Goal: Information Seeking & Learning: Learn about a topic

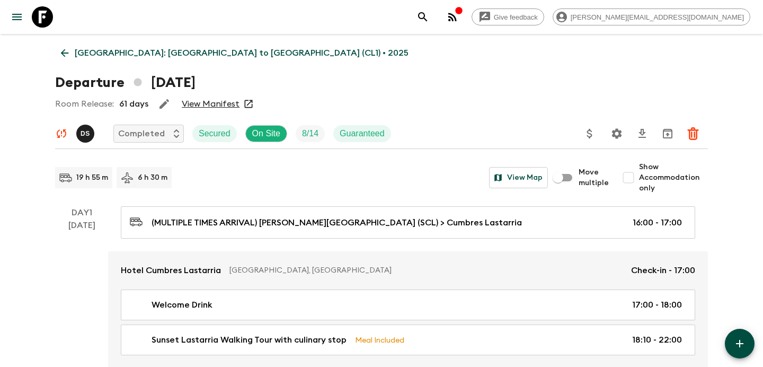
click at [457, 16] on icon "button" at bounding box center [452, 17] width 8 height 8
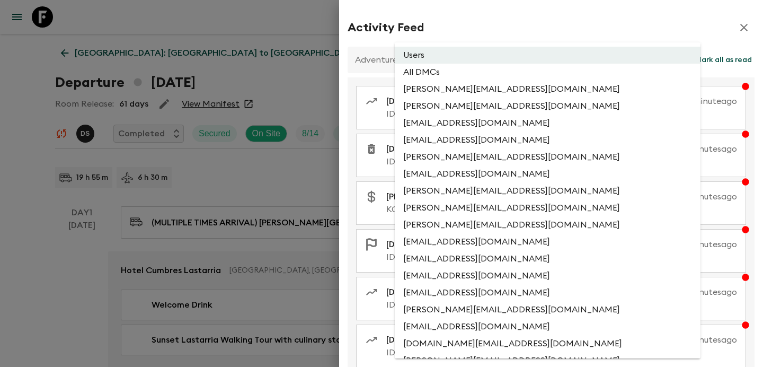
click at [474, 68] on li "All DMCs" at bounding box center [548, 72] width 306 height 17
type input "EXTERNAL_ONLY"
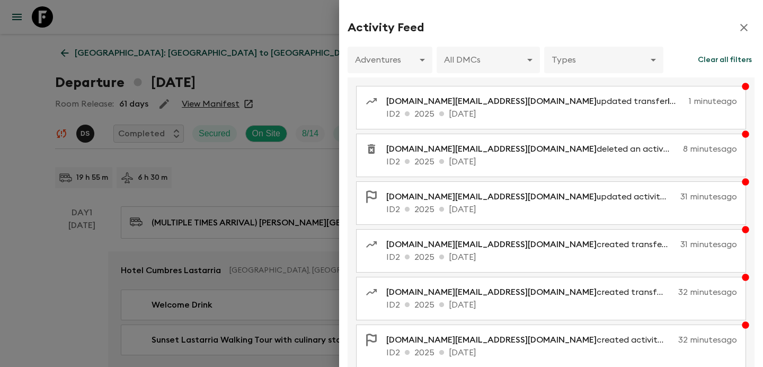
click at [255, 143] on div at bounding box center [381, 183] width 763 height 367
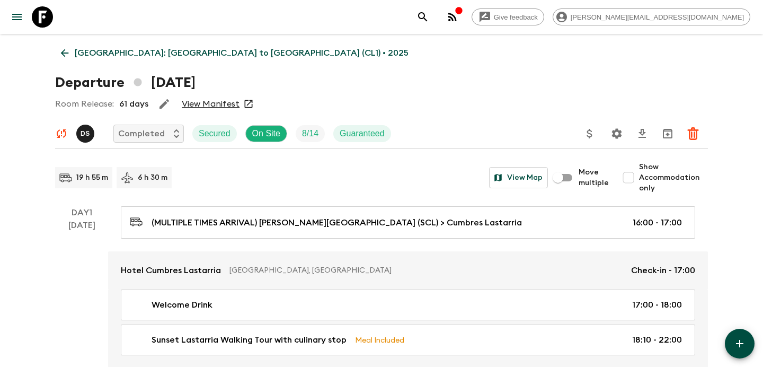
click at [168, 51] on p "[GEOGRAPHIC_DATA]: [GEOGRAPHIC_DATA] to [GEOGRAPHIC_DATA] (CL1) • 2025" at bounding box center [242, 53] width 334 height 13
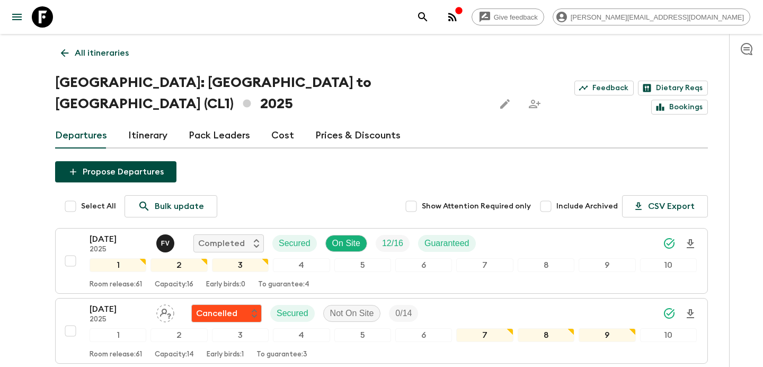
click at [463, 18] on button "button" at bounding box center [452, 16] width 21 height 21
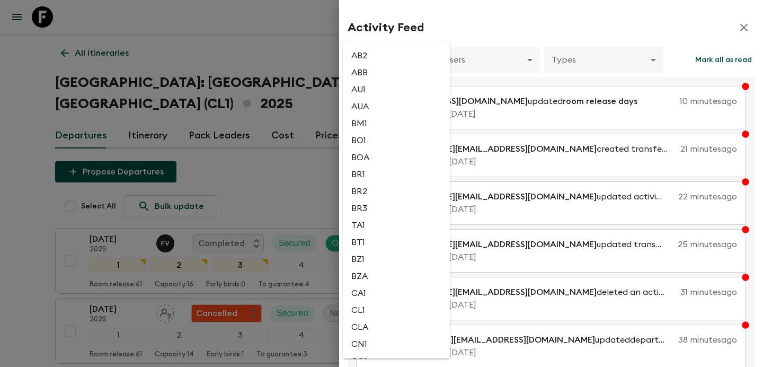
scroll to position [239, 0]
click at [401, 129] on li "BM1" at bounding box center [396, 120] width 107 height 17
type input "bf1fcc3f-7151-4a0a-94f4-fb6b0ca60a76"
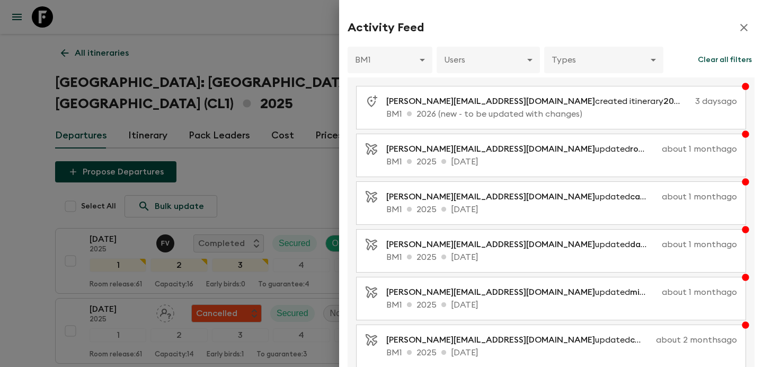
click at [273, 145] on div at bounding box center [381, 183] width 763 height 367
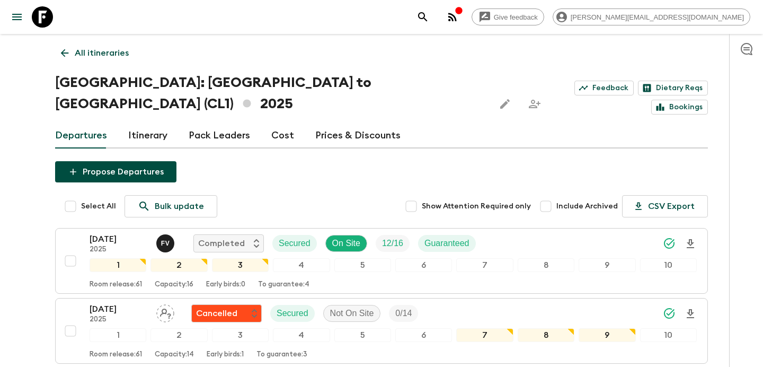
click at [457, 17] on icon "button" at bounding box center [452, 17] width 8 height 8
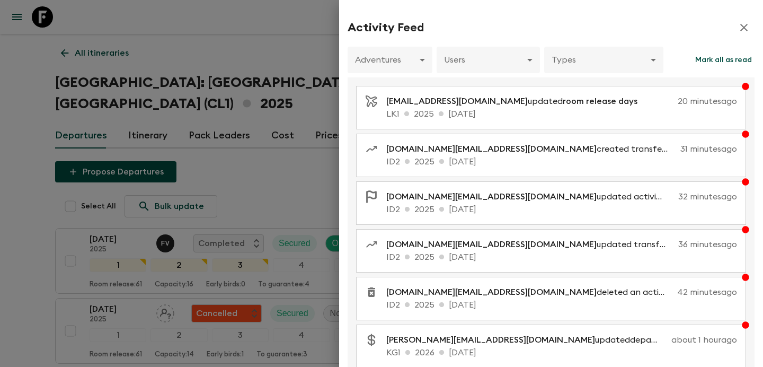
click at [272, 92] on div at bounding box center [381, 183] width 763 height 367
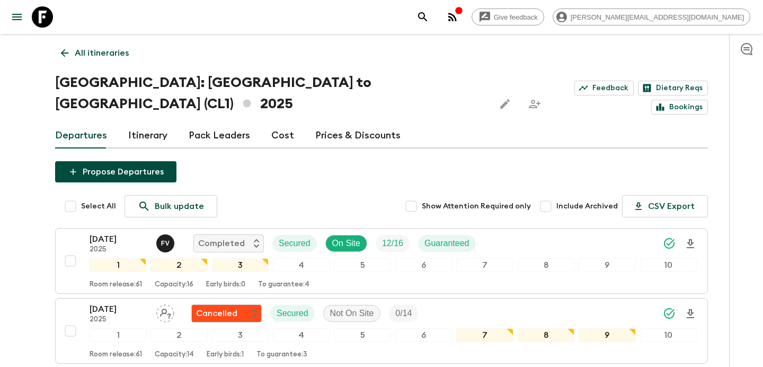
click at [110, 55] on p "All itineraries" at bounding box center [102, 53] width 54 height 13
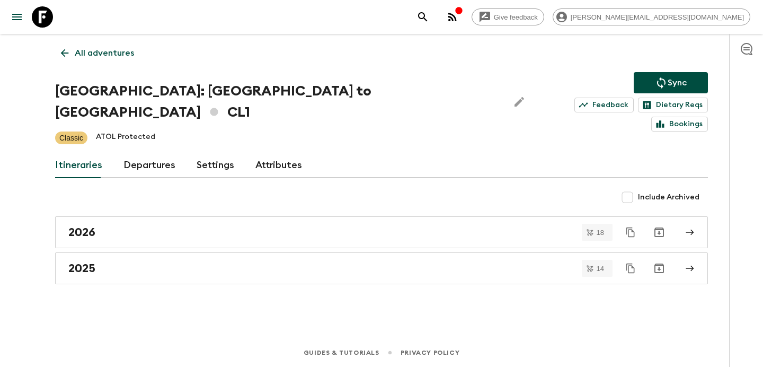
click at [110, 55] on p "All adventures" at bounding box center [104, 53] width 59 height 13
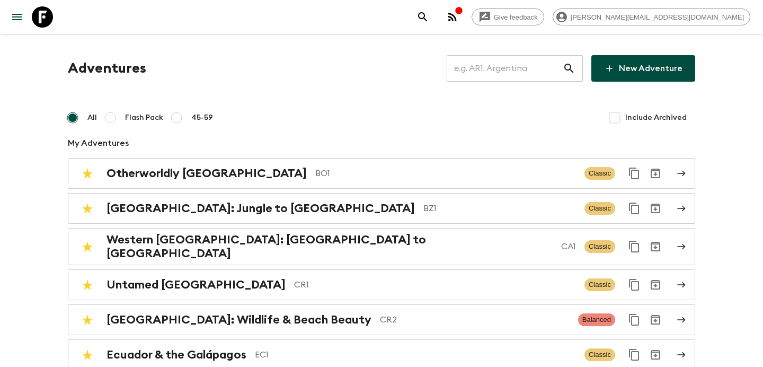
click at [502, 63] on input "text" at bounding box center [505, 69] width 116 height 30
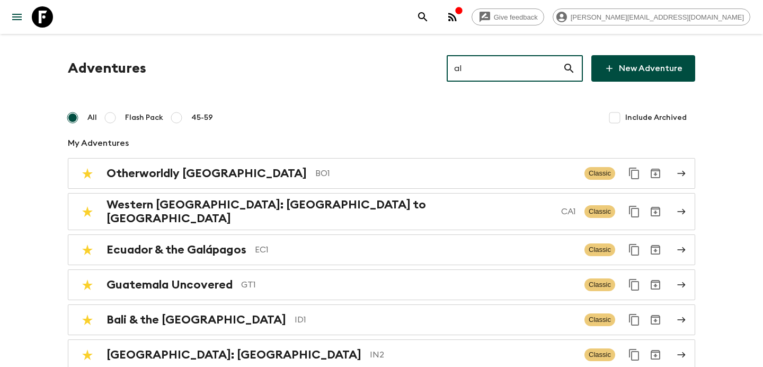
type input "al2"
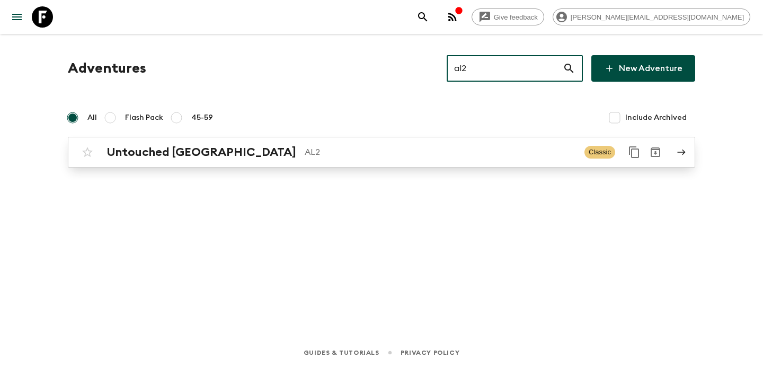
click at [366, 156] on p "AL2" at bounding box center [440, 152] width 271 height 13
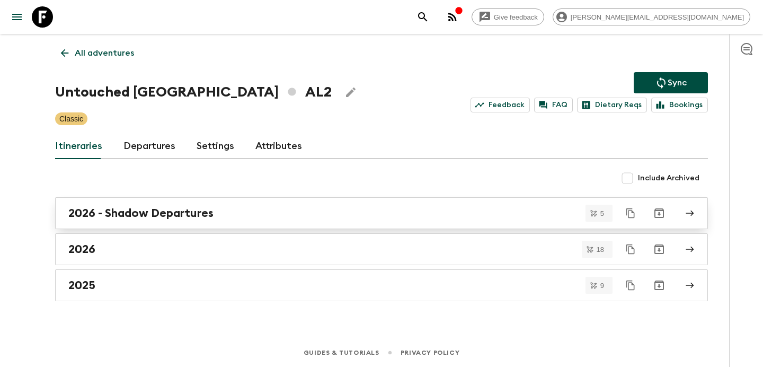
click at [330, 218] on div "2026 - Shadow Departures" at bounding box center [371, 213] width 606 height 14
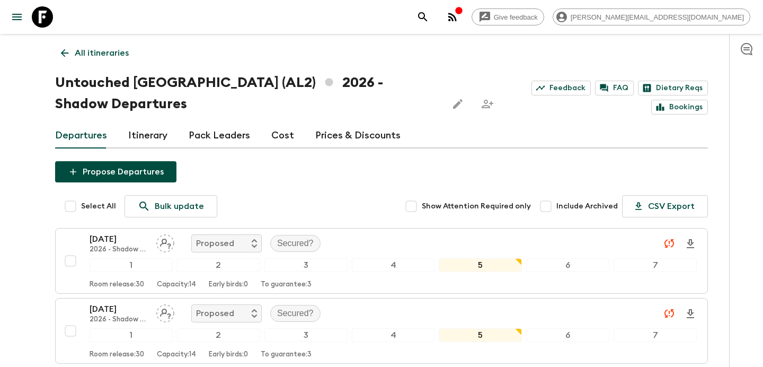
click at [282, 146] on link "Cost" at bounding box center [282, 135] width 23 height 25
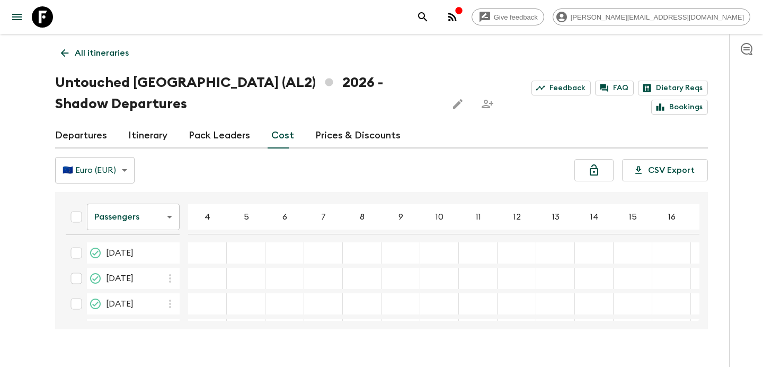
click at [457, 15] on icon "button" at bounding box center [452, 17] width 8 height 8
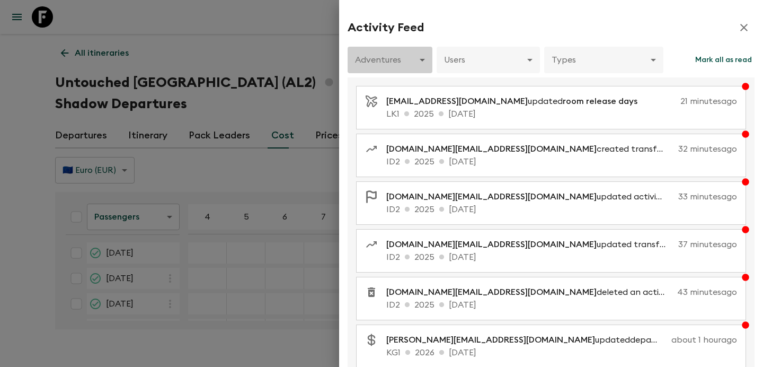
click at [406, 63] on body "Give feedback [PERSON_NAME][EMAIL_ADDRESS][DOMAIN_NAME] All itineraries Untouch…" at bounding box center [381, 193] width 763 height 387
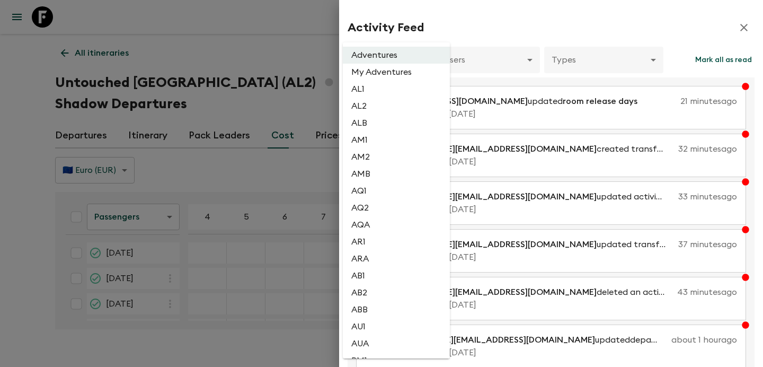
click at [386, 112] on li "AL2" at bounding box center [396, 105] width 107 height 17
type input "1dc193f9-0573-4adc-88c1-df0a38d97670"
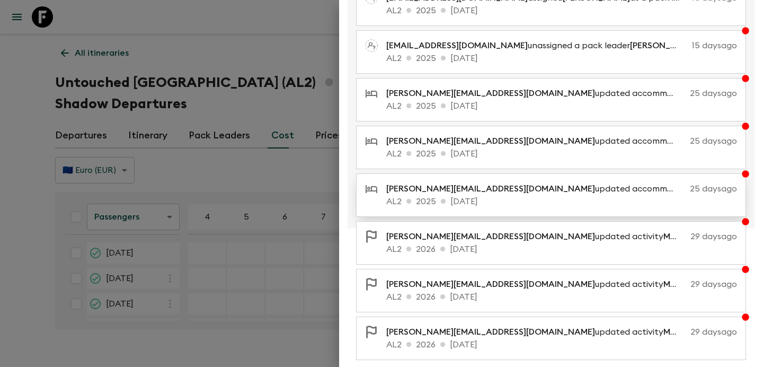
scroll to position [200, 0]
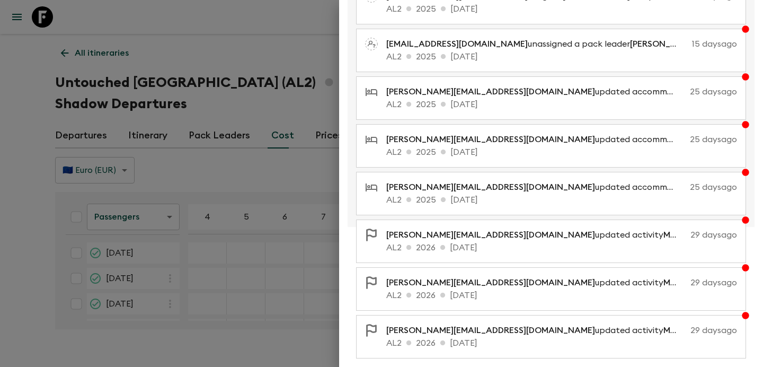
click at [275, 175] on div at bounding box center [381, 183] width 763 height 367
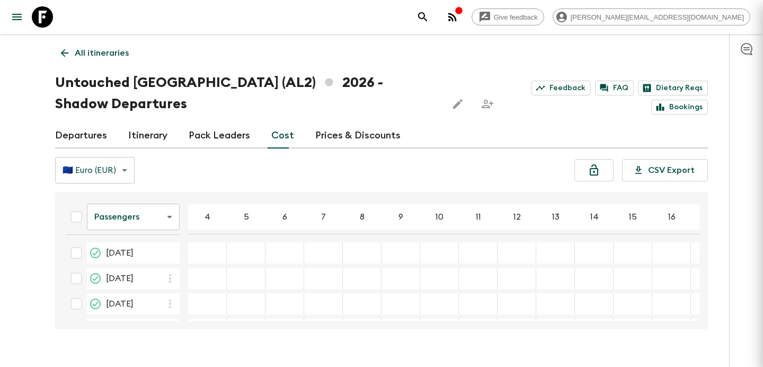
scroll to position [0, 0]
click at [92, 127] on link "Departures" at bounding box center [81, 135] width 52 height 25
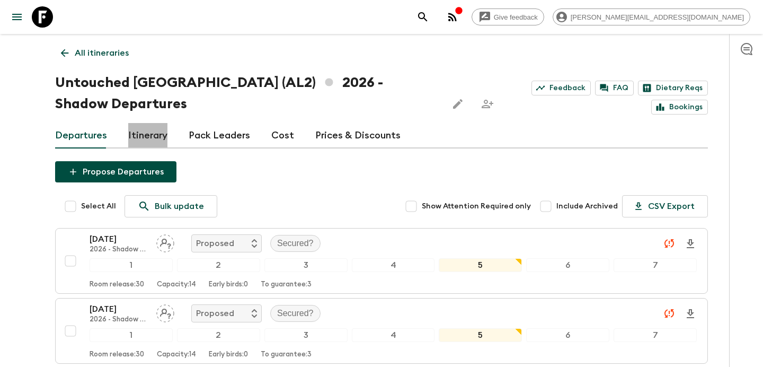
click at [144, 139] on link "Itinerary" at bounding box center [147, 135] width 39 height 25
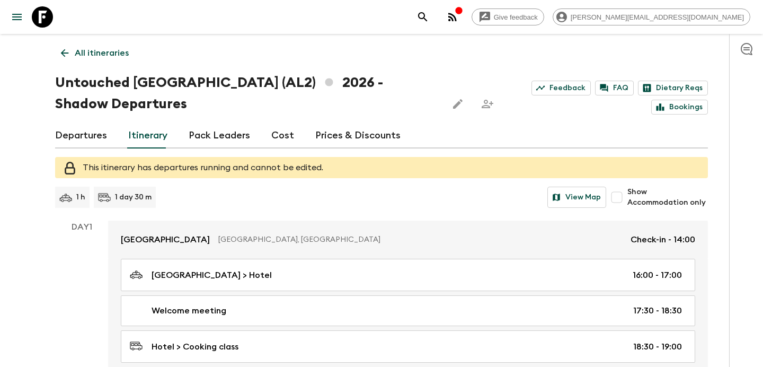
click at [97, 137] on link "Departures" at bounding box center [81, 135] width 52 height 25
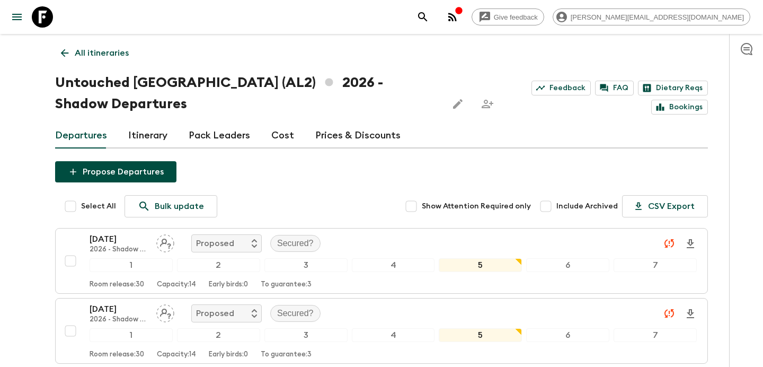
click at [275, 138] on link "Cost" at bounding box center [282, 135] width 23 height 25
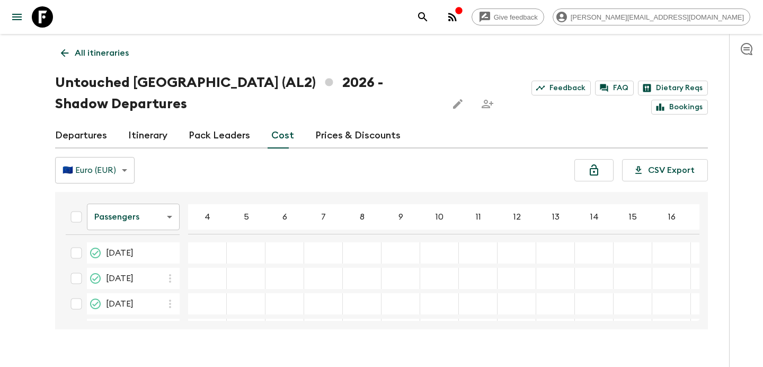
click at [118, 48] on p "All itineraries" at bounding box center [102, 53] width 54 height 13
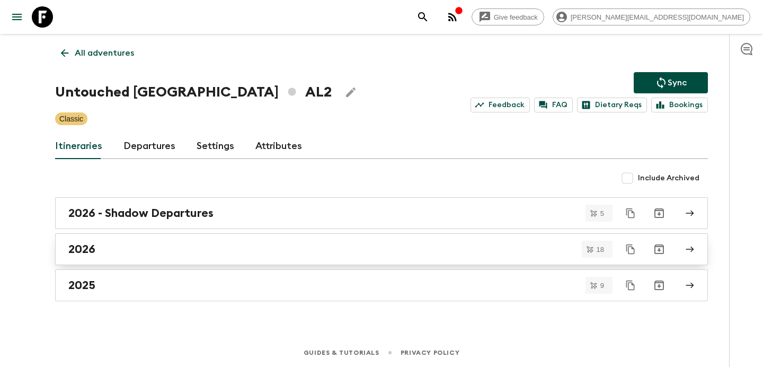
click at [254, 239] on link "2026" at bounding box center [381, 249] width 653 height 32
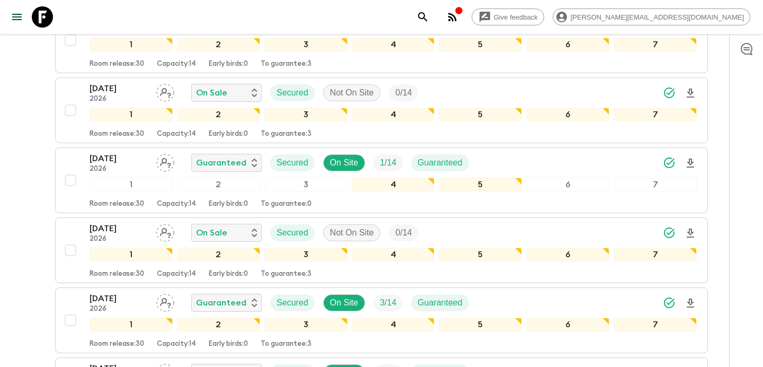
scroll to position [901, 0]
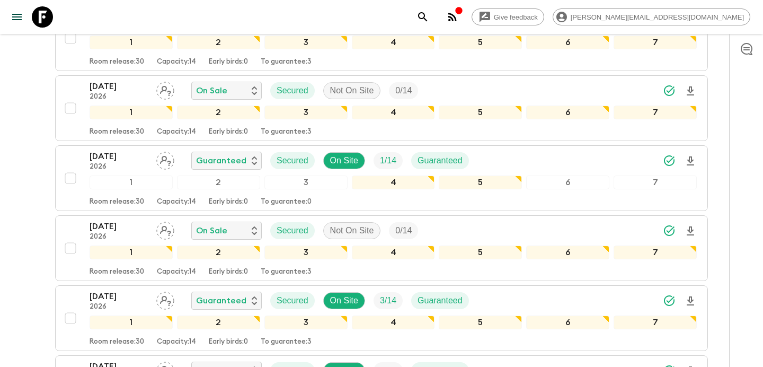
click at [459, 15] on icon "button" at bounding box center [452, 17] width 13 height 13
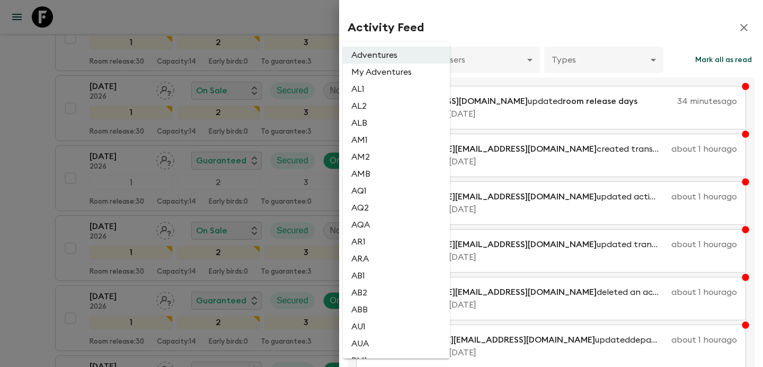
click at [386, 113] on li "AL2" at bounding box center [396, 105] width 107 height 17
type input "1dc193f9-0573-4adc-88c1-df0a38d97670"
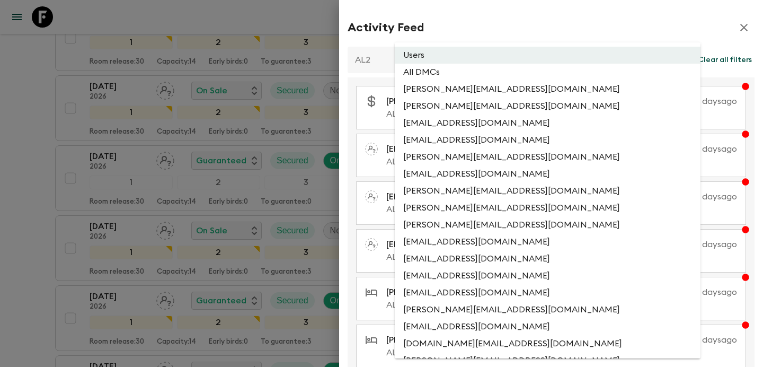
click at [486, 72] on li "All DMCs" at bounding box center [548, 72] width 306 height 17
type input "EXTERNAL_ONLY"
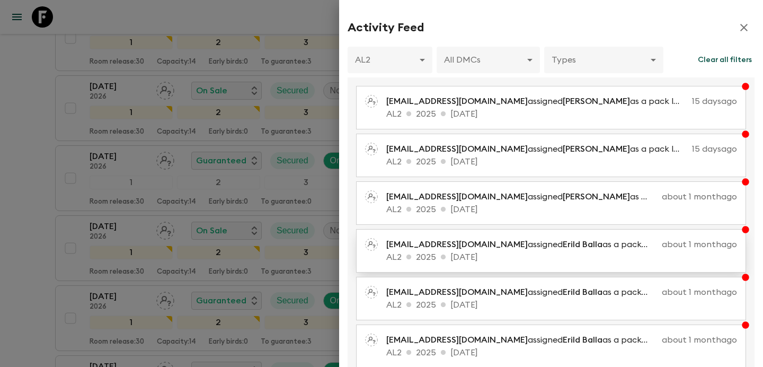
scroll to position [217, 0]
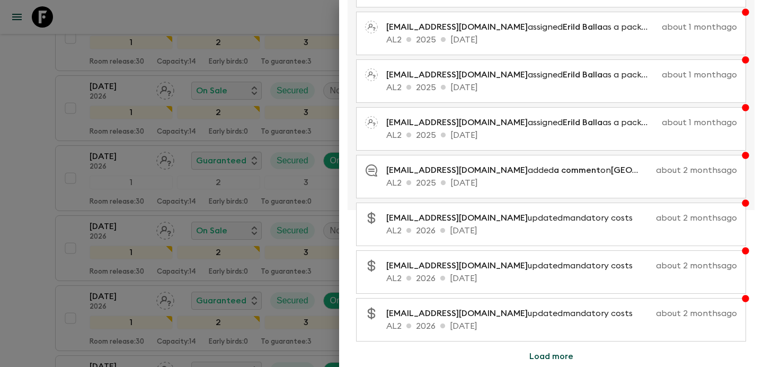
click at [275, 105] on div at bounding box center [381, 183] width 763 height 367
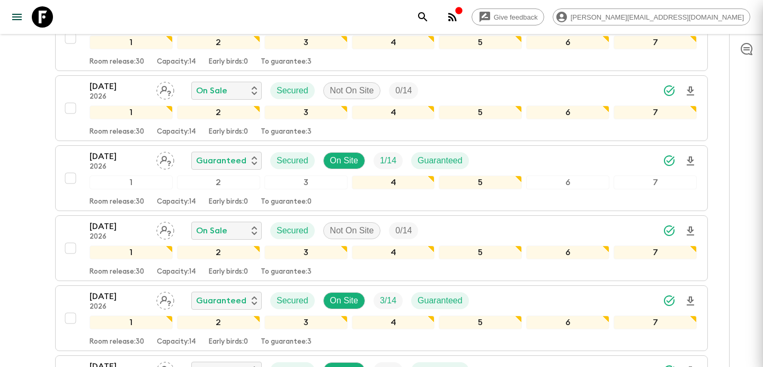
scroll to position [0, 0]
click at [459, 21] on icon "button" at bounding box center [452, 17] width 13 height 13
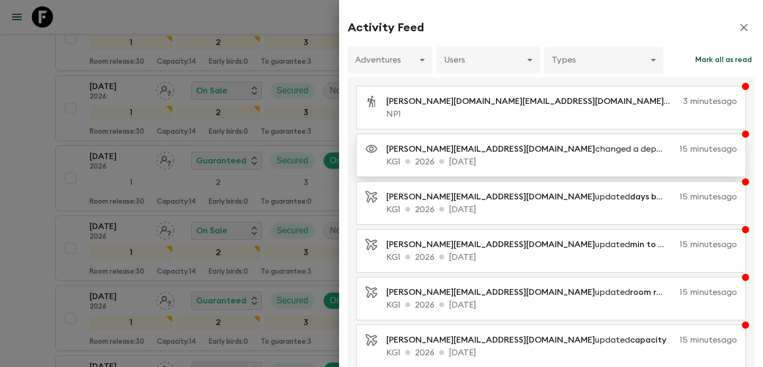
click at [490, 159] on p "KG1 2026 [DATE]" at bounding box center [561, 161] width 351 height 13
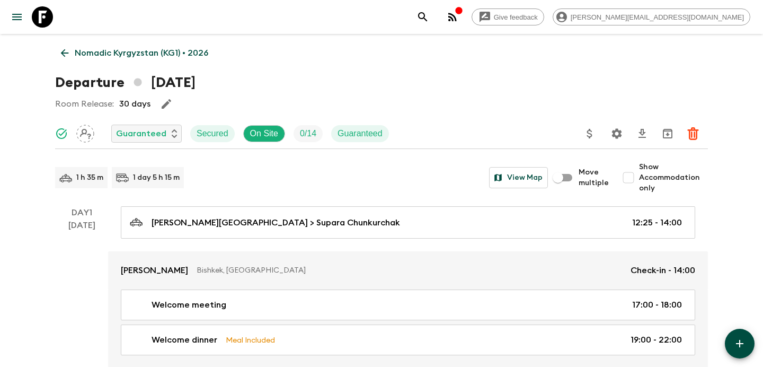
click at [151, 50] on p "Nomadic Kyrgyzstan (KG1) • 2026" at bounding box center [142, 53] width 134 height 13
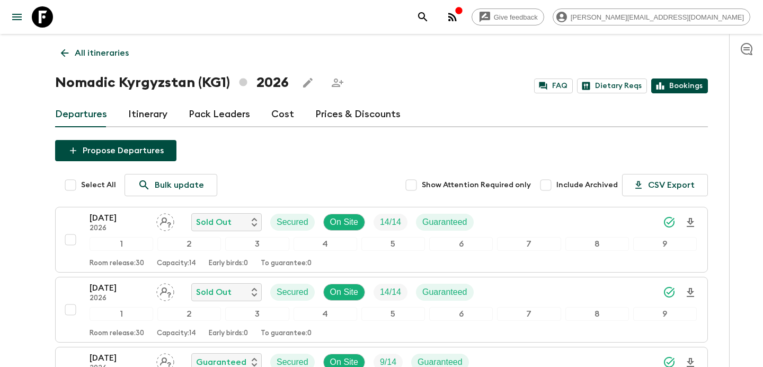
click at [656, 88] on icon at bounding box center [660, 86] width 10 height 10
click at [459, 21] on icon "button" at bounding box center [452, 17] width 13 height 13
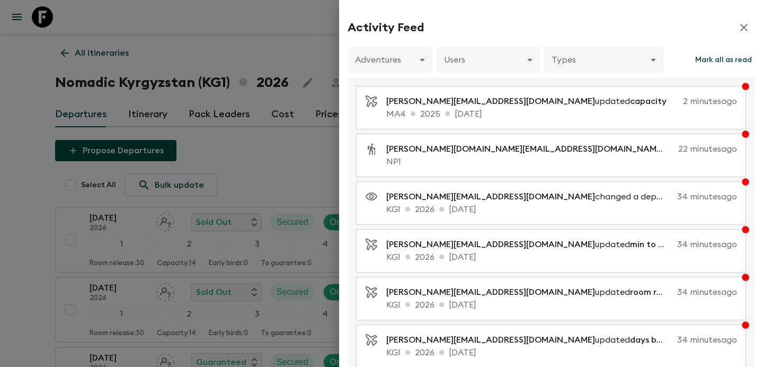
click at [252, 105] on div at bounding box center [381, 183] width 763 height 367
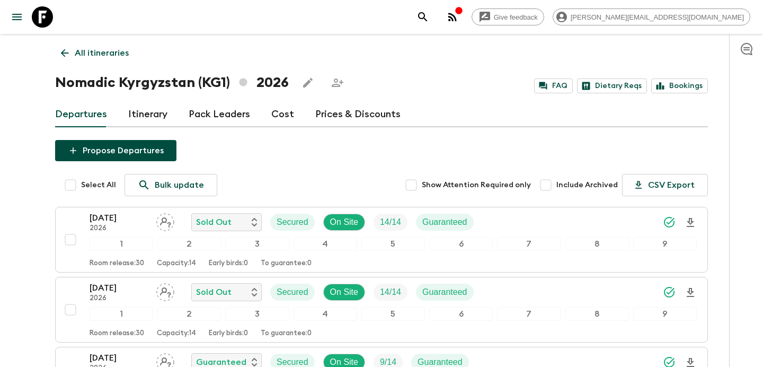
click at [97, 53] on p "All itineraries" at bounding box center [102, 53] width 54 height 13
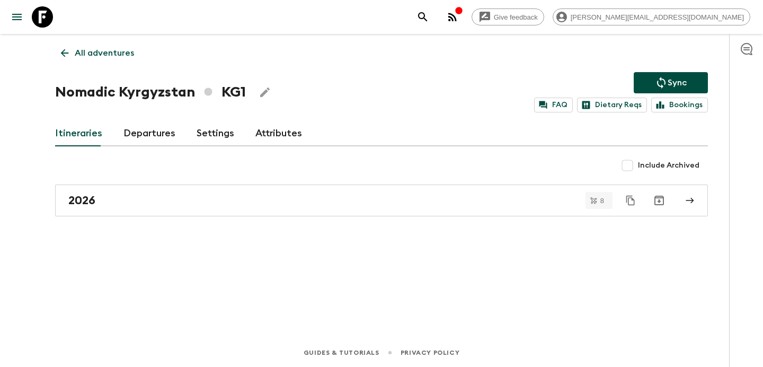
click at [97, 53] on p "All adventures" at bounding box center [104, 53] width 59 height 13
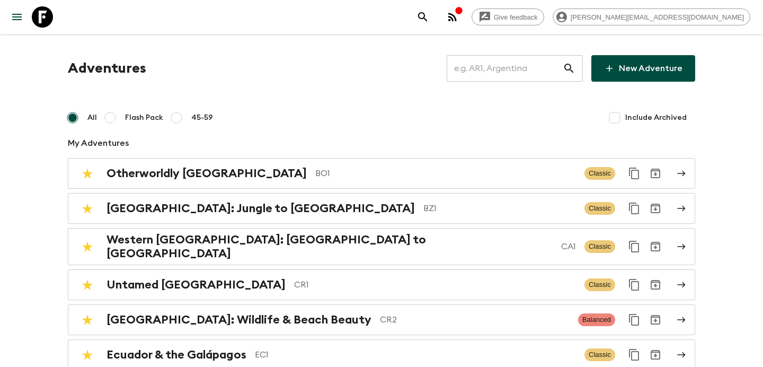
click at [483, 70] on input "text" at bounding box center [505, 69] width 116 height 30
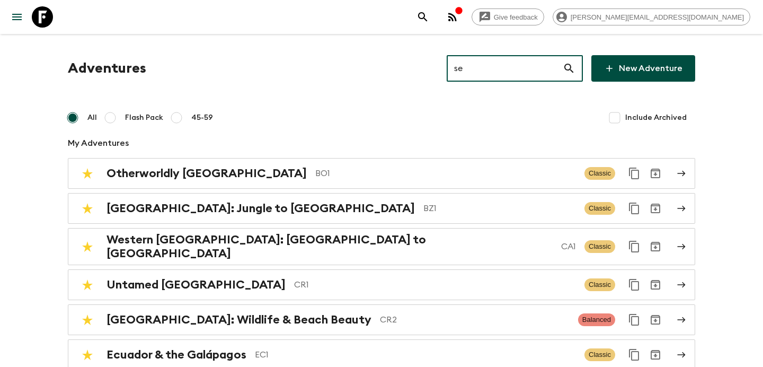
type input "se1"
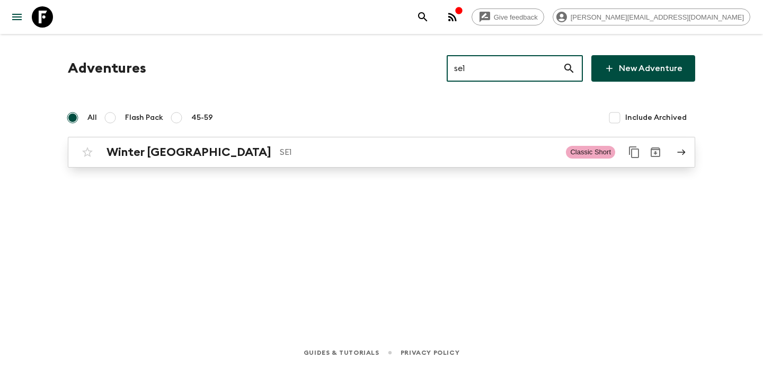
click at [311, 163] on link "Winter Sweden SE1 Classic Short" at bounding box center [381, 152] width 627 height 31
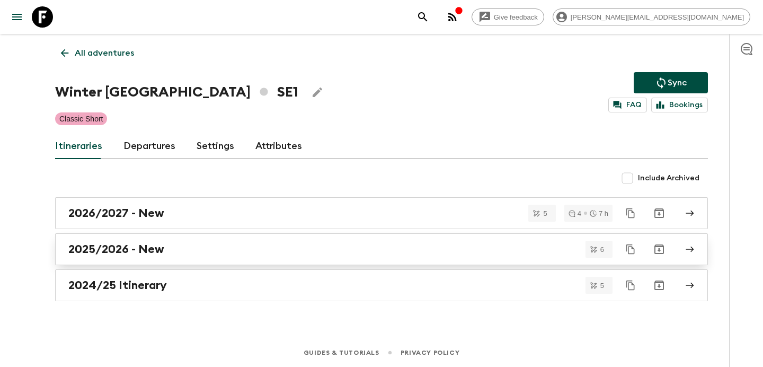
click at [261, 246] on div "2025/2026 - New" at bounding box center [371, 249] width 606 height 14
